Goal: Navigation & Orientation: Find specific page/section

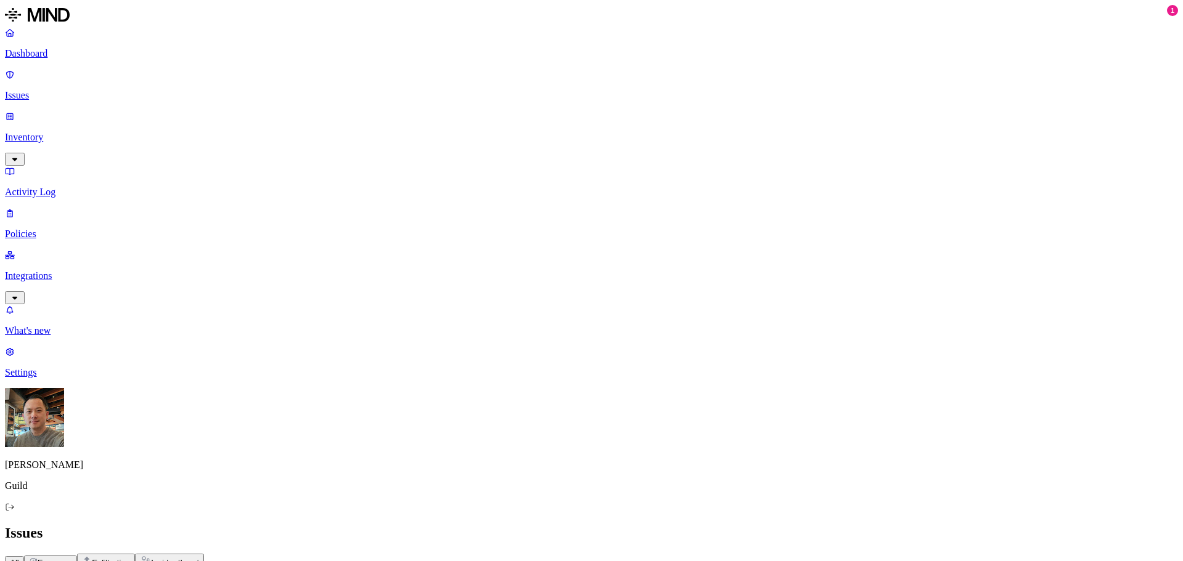
click at [55, 132] on p "Inventory" at bounding box center [591, 137] width 1173 height 11
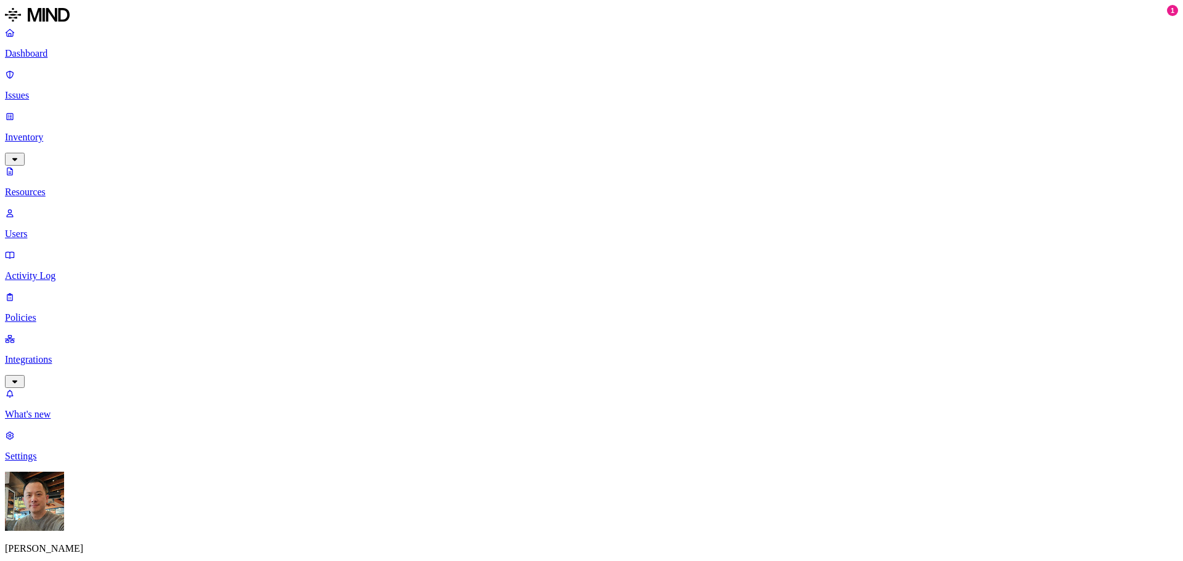
click at [55, 229] on p "Users" at bounding box center [591, 234] width 1173 height 11
click at [66, 354] on p "Integrations" at bounding box center [591, 359] width 1173 height 11
click at [67, 367] on p "Endpoints" at bounding box center [591, 372] width 1173 height 11
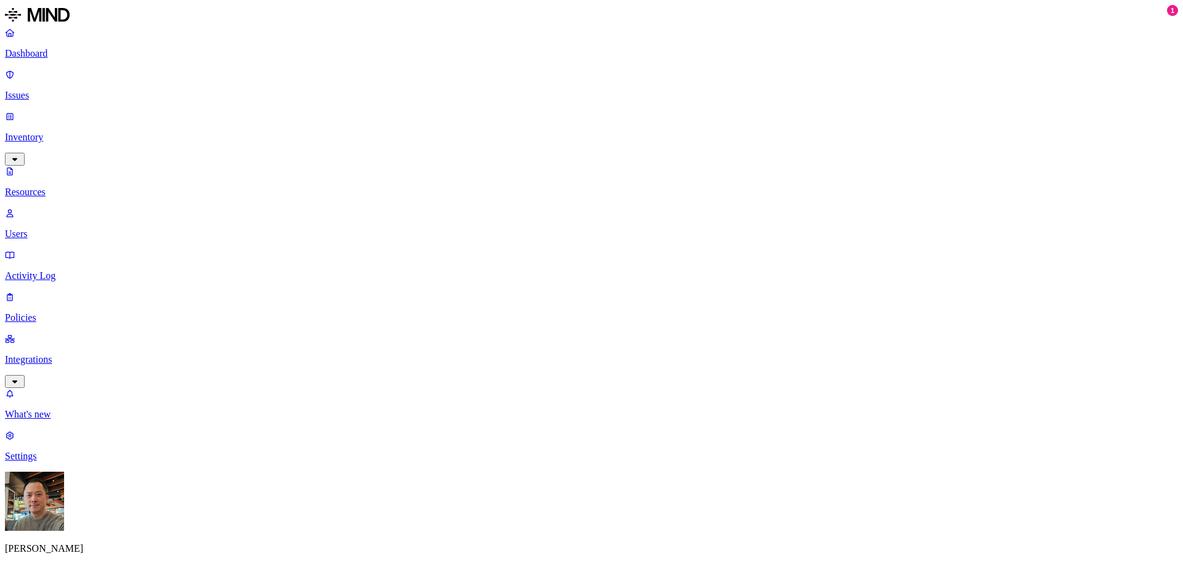
scroll to position [431, 0]
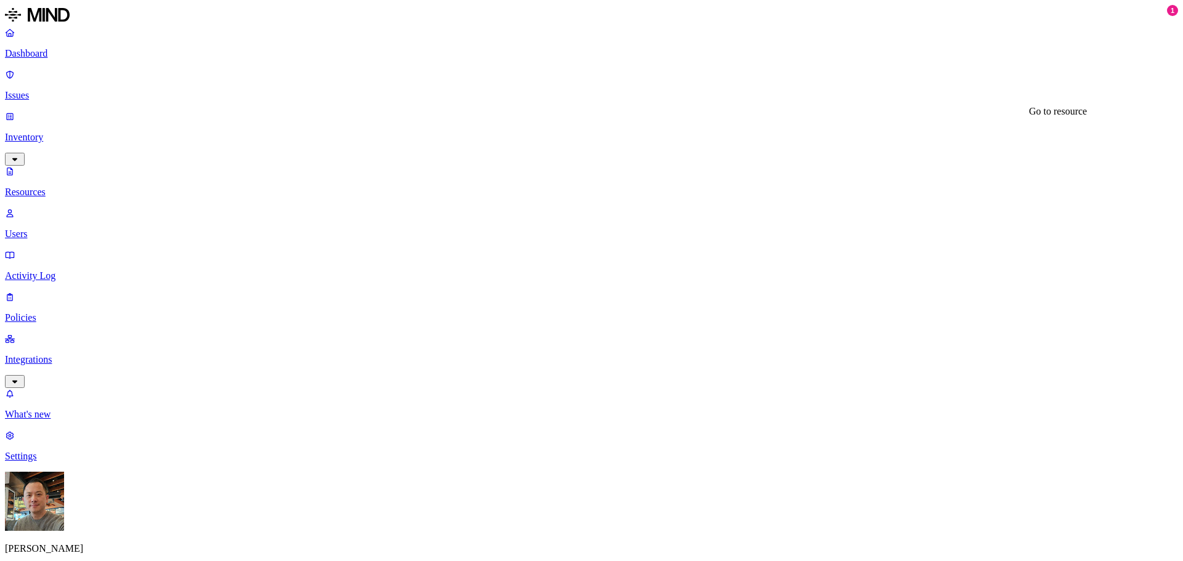
click at [47, 90] on p "Issues" at bounding box center [591, 95] width 1173 height 11
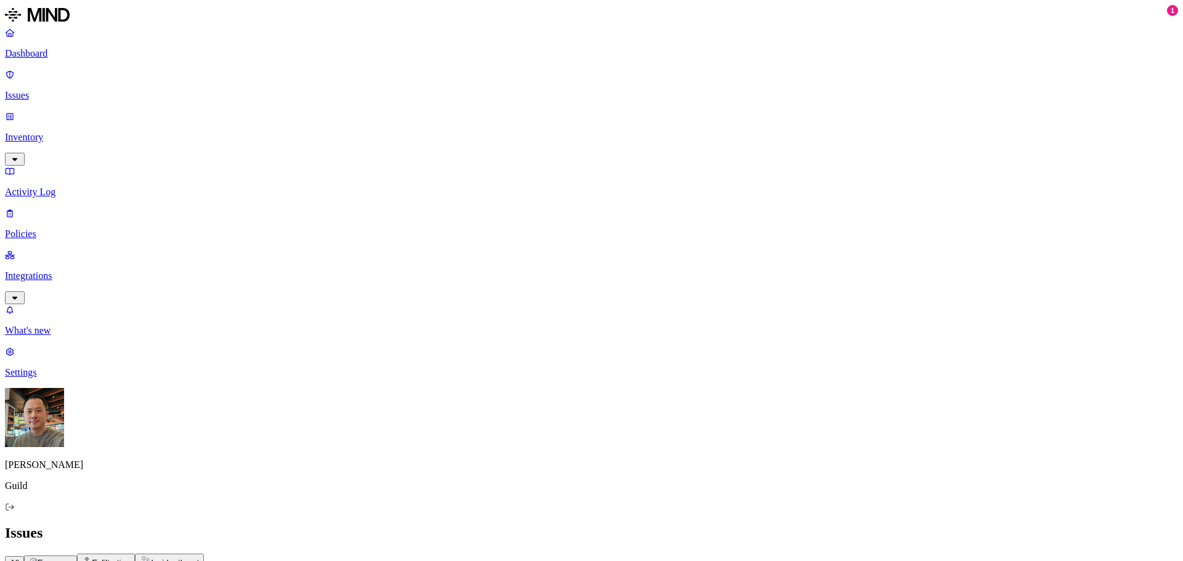
click at [393, 117] on button "button" at bounding box center [398, 115] width 10 height 4
click at [393, 120] on button "button" at bounding box center [398, 113] width 10 height 13
click at [393, 141] on div "High" at bounding box center [453, 141] width 120 height 23
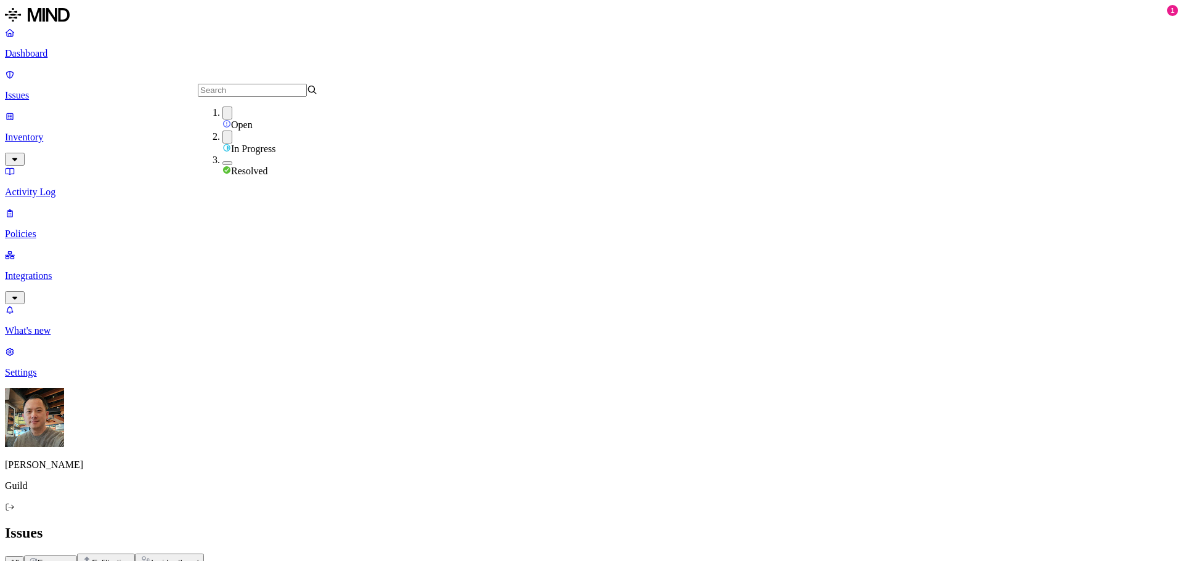
click at [449, 554] on div "All Exposure Exfiltration Insider threat" at bounding box center [591, 561] width 1173 height 15
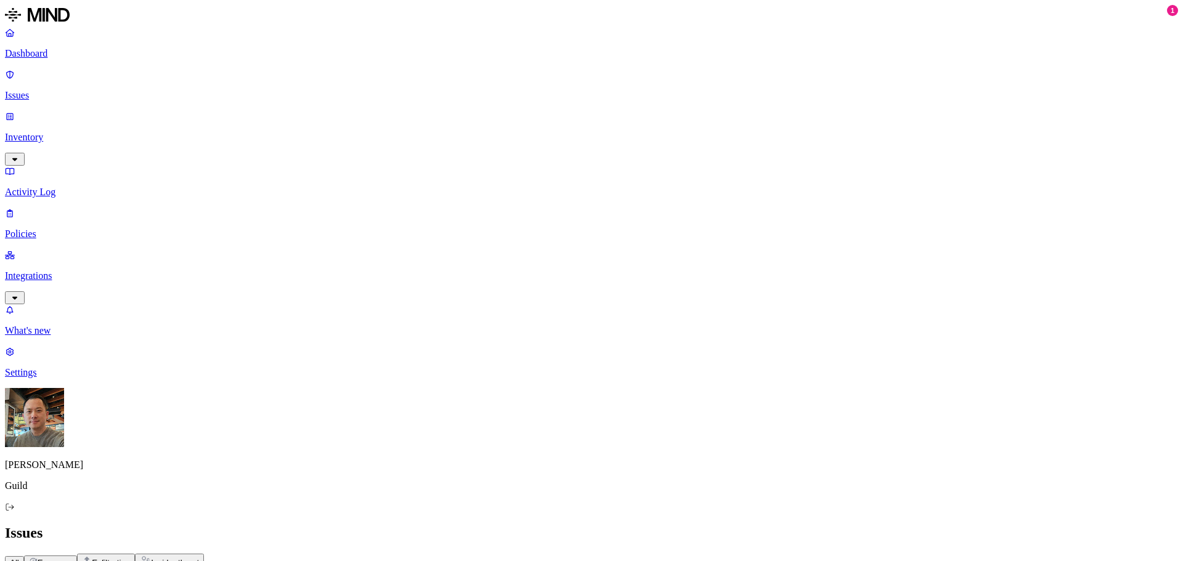
click at [393, 143] on button "button" at bounding box center [398, 136] width 10 height 13
click at [573, 554] on div "All Exposure Exfiltration Insider threat" at bounding box center [591, 561] width 1173 height 15
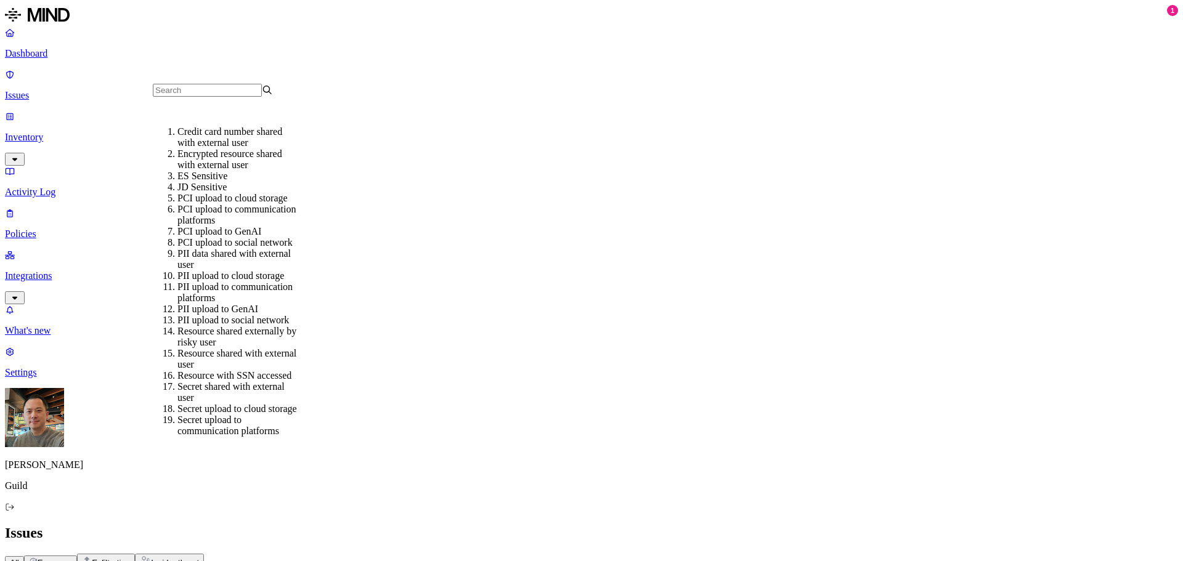
scroll to position [123, 0]
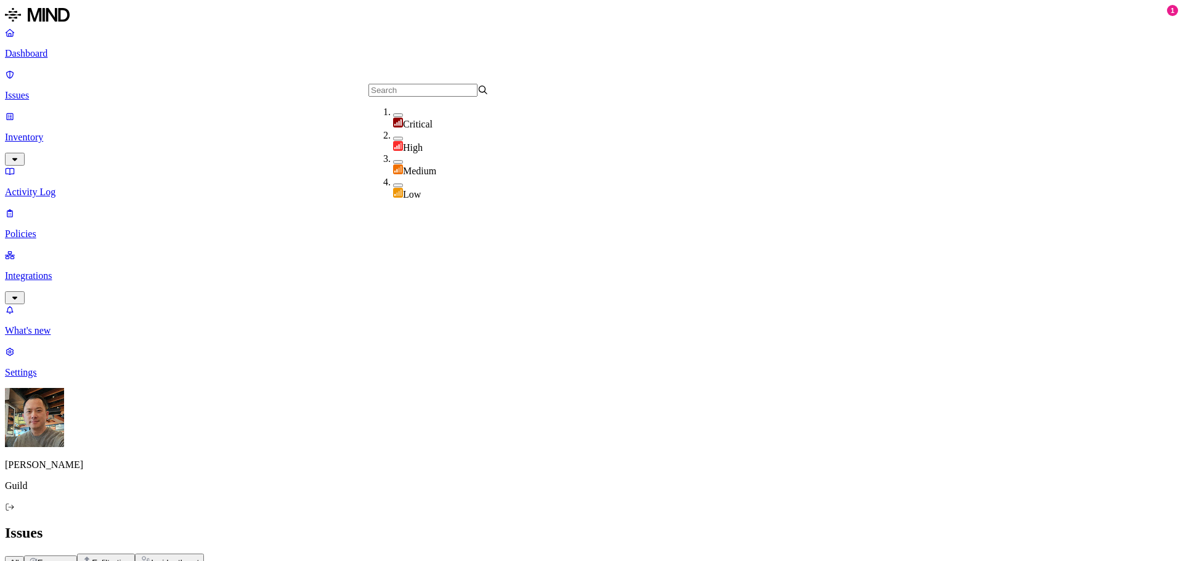
click at [47, 229] on p "Policies" at bounding box center [591, 234] width 1173 height 11
click at [71, 187] on p "Activity Log" at bounding box center [591, 192] width 1173 height 11
click at [73, 132] on p "Inventory" at bounding box center [591, 137] width 1173 height 11
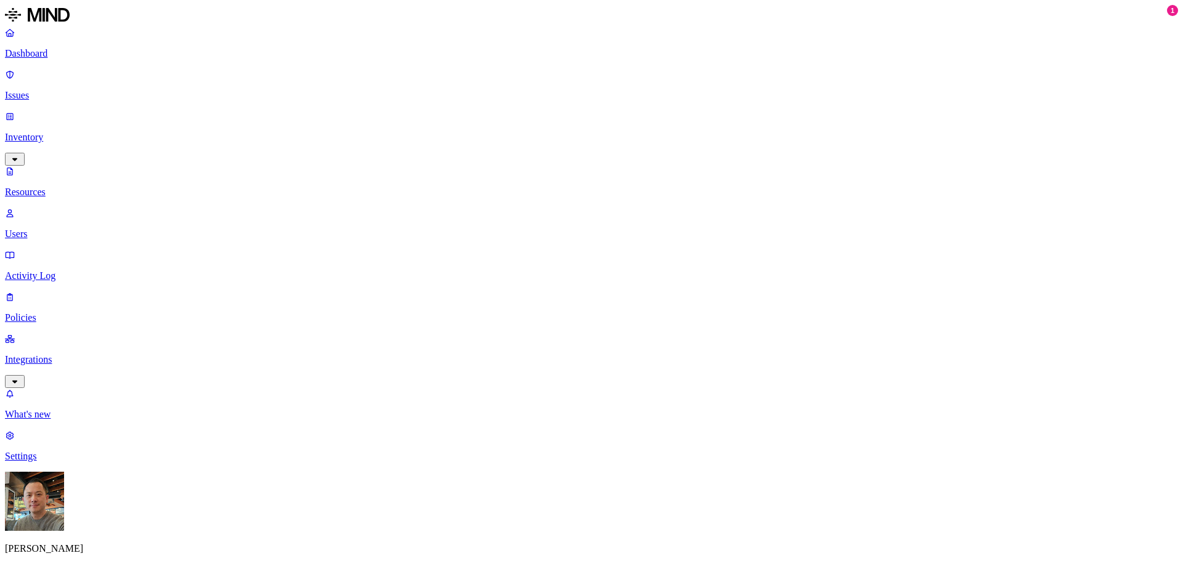
click at [59, 229] on p "Users" at bounding box center [591, 234] width 1173 height 11
type input "michael"
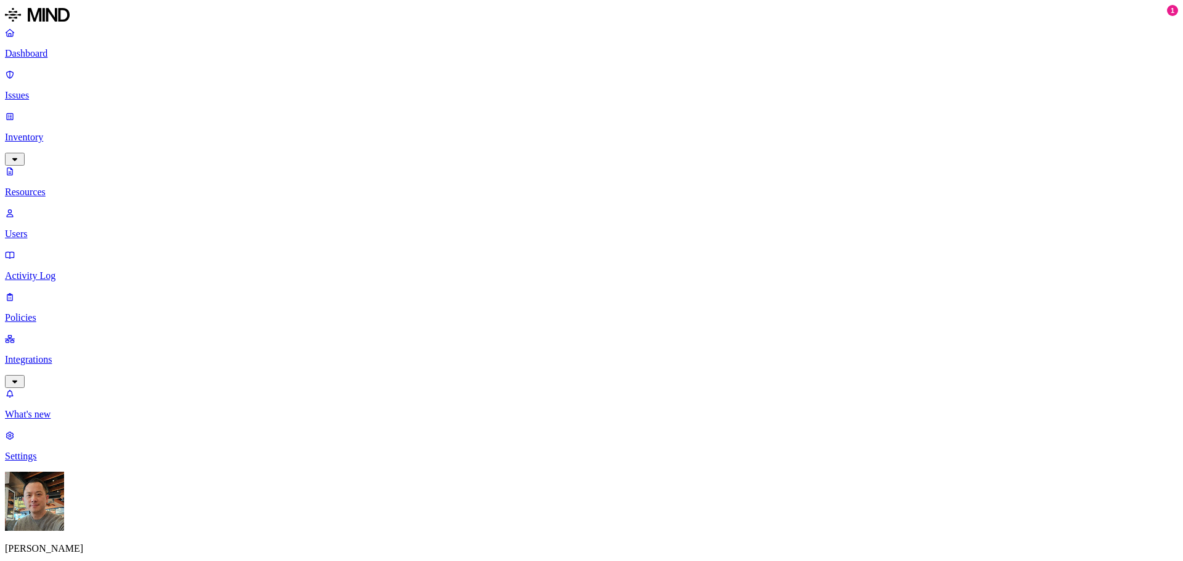
scroll to position [0, 0]
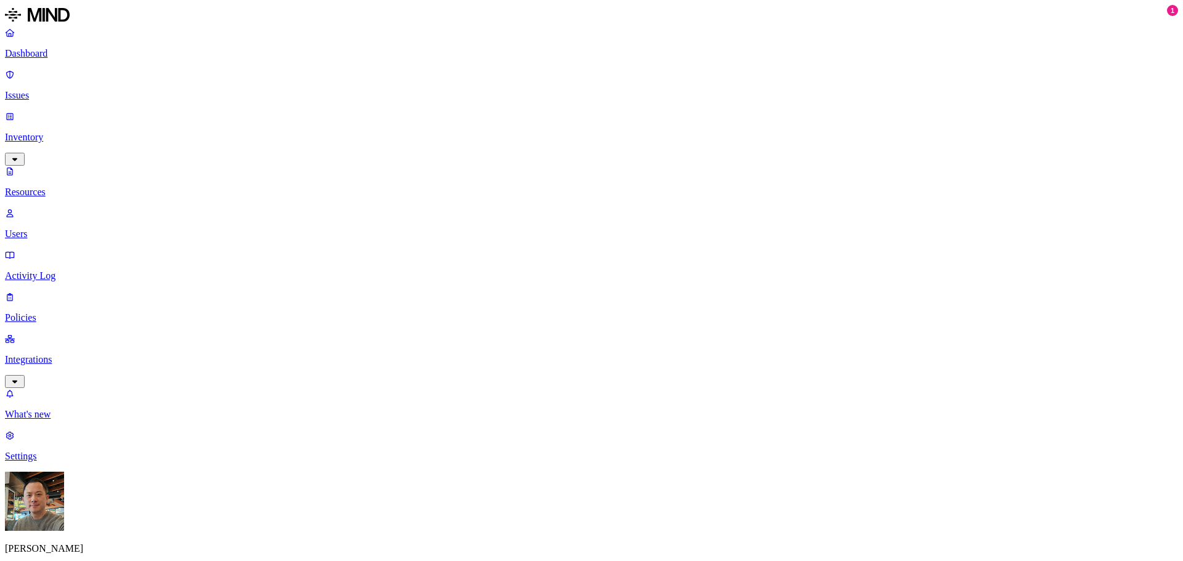
type input "huy"
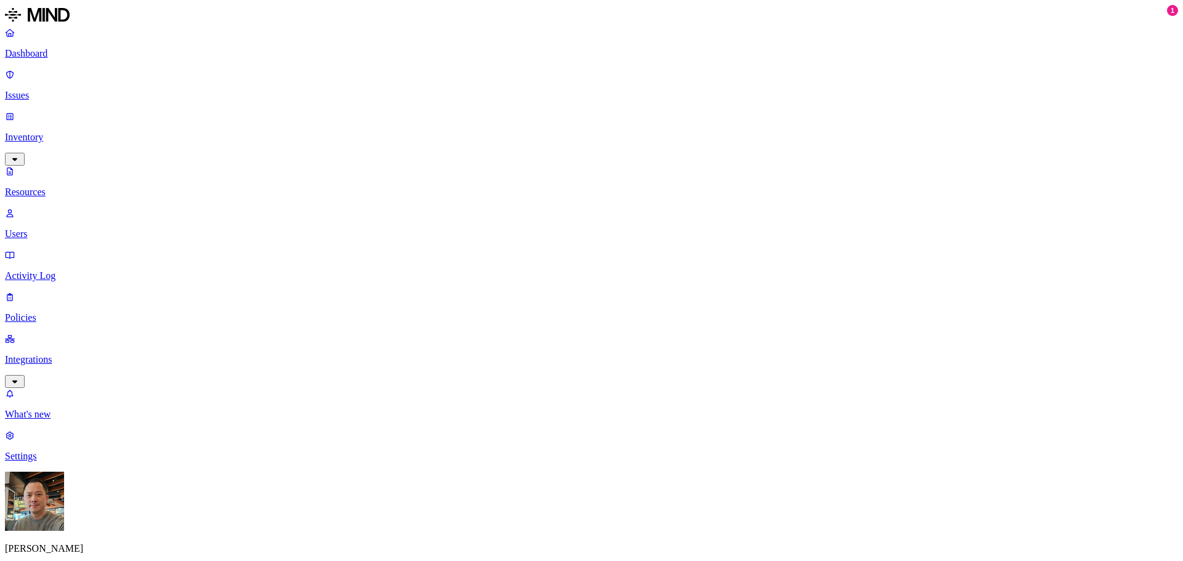
click at [66, 187] on p "Resources" at bounding box center [591, 192] width 1173 height 11
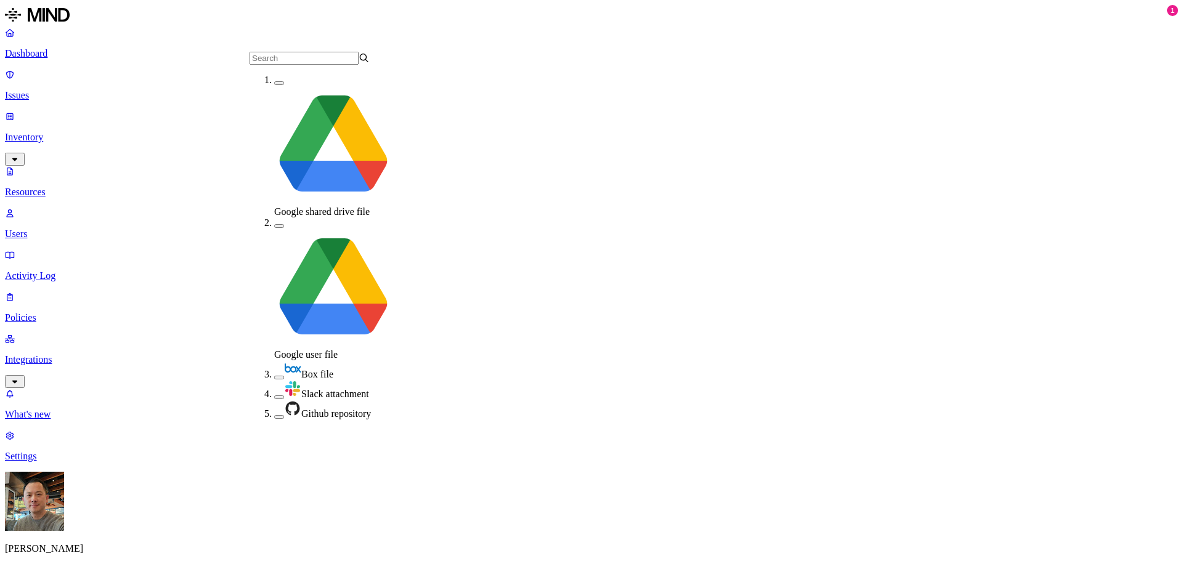
click at [274, 85] on button "button" at bounding box center [279, 83] width 10 height 4
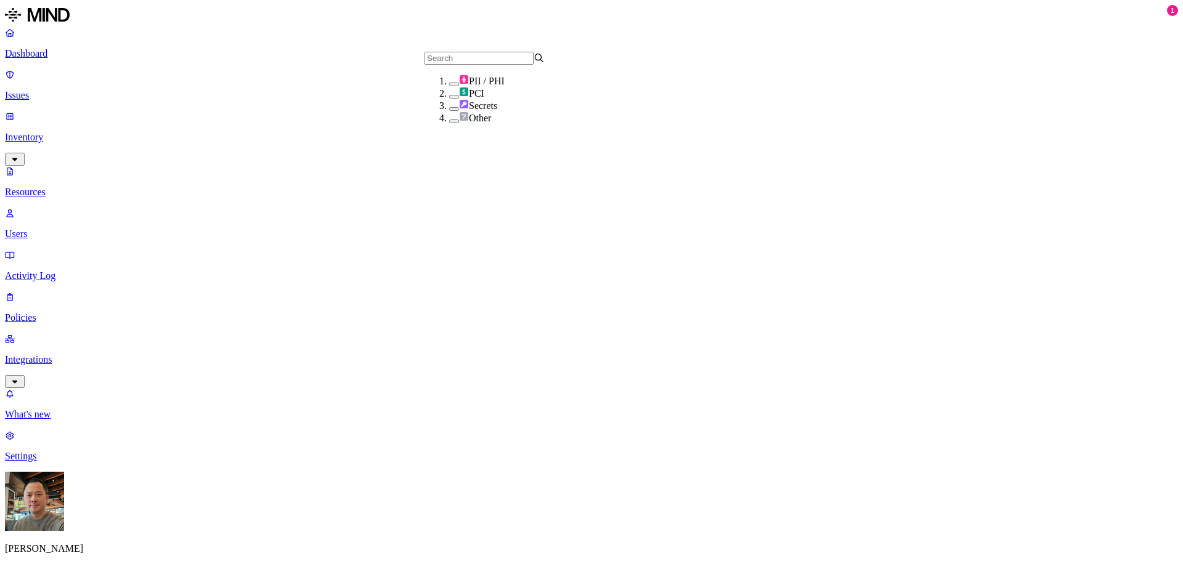
click at [449, 86] on button "button" at bounding box center [454, 85] width 10 height 4
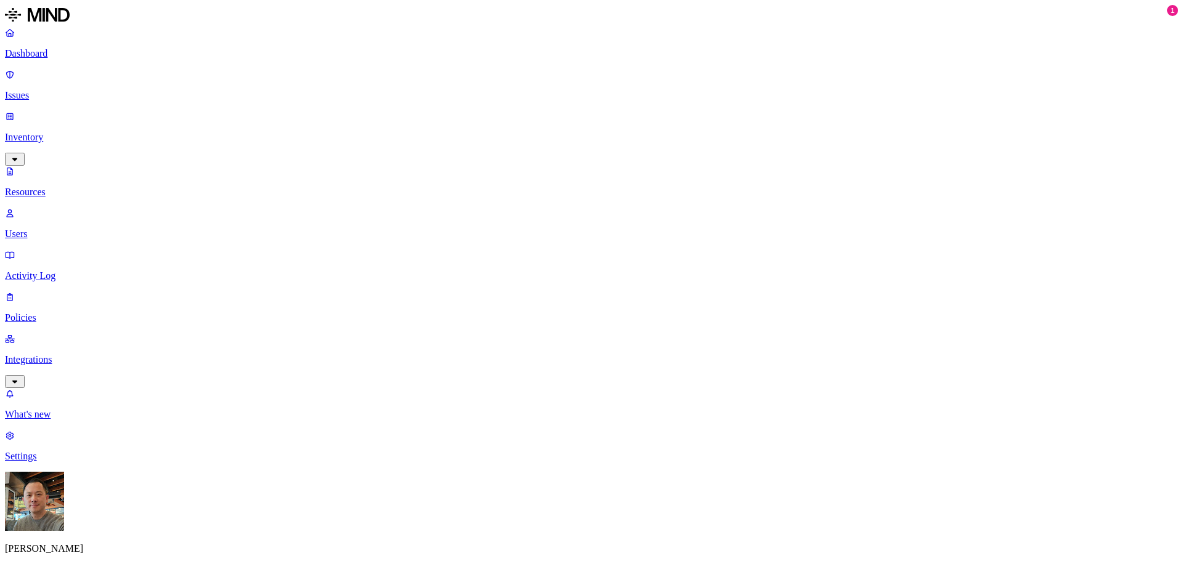
click at [65, 354] on p "Integrations" at bounding box center [591, 359] width 1173 height 11
click at [65, 367] on p "Endpoints" at bounding box center [591, 372] width 1173 height 11
